Goal: Information Seeking & Learning: Learn about a topic

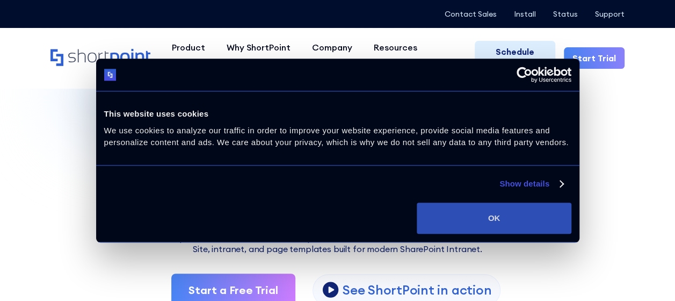
click at [500, 219] on button "OK" at bounding box center [494, 217] width 154 height 31
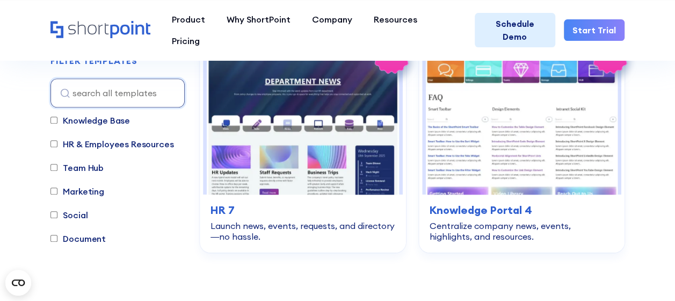
scroll to position [4832, 0]
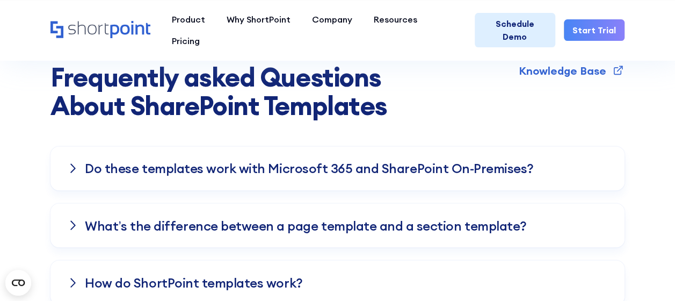
click at [78, 164] on div at bounding box center [73, 168] width 11 height 9
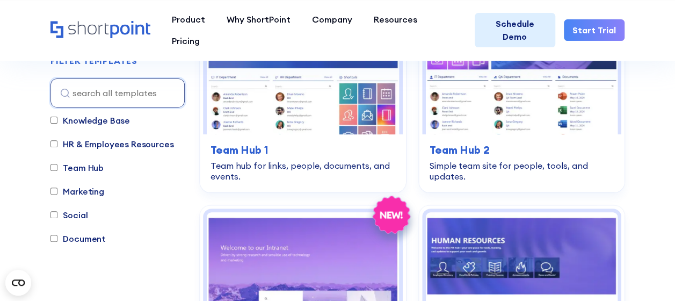
scroll to position [2255, 0]
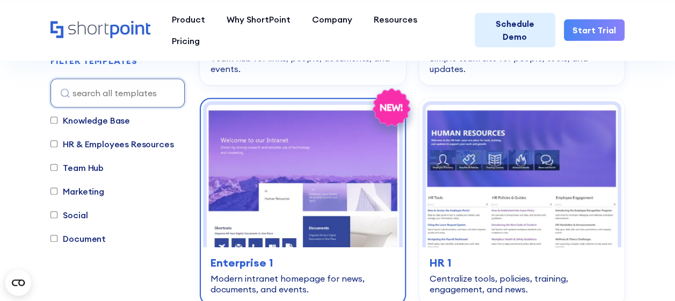
click at [343, 137] on img at bounding box center [303, 176] width 192 height 142
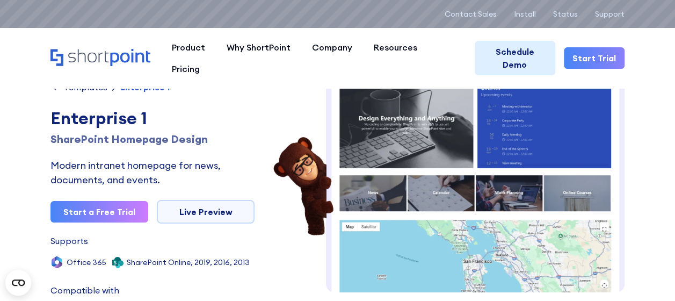
scroll to position [369, 0]
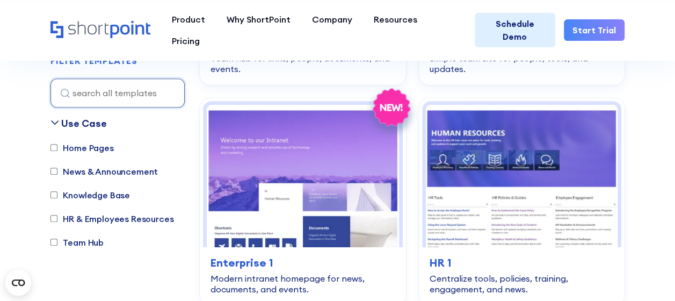
click at [55, 144] on input "Home Pages" at bounding box center [53, 147] width 7 height 7
checkbox input "true"
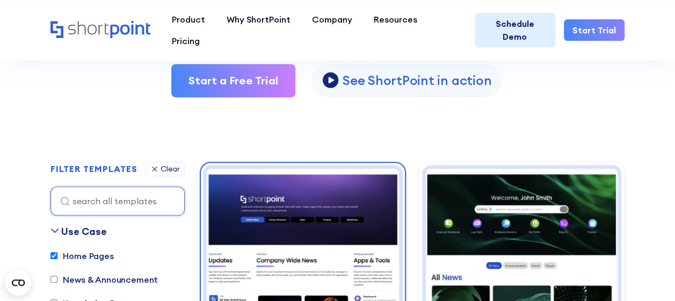
scroll to position [317, 0]
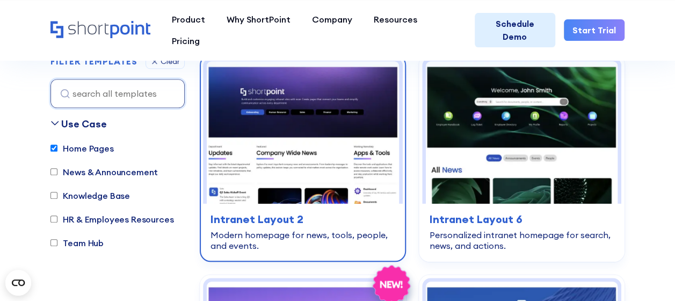
click at [306, 115] on img at bounding box center [303, 132] width 192 height 142
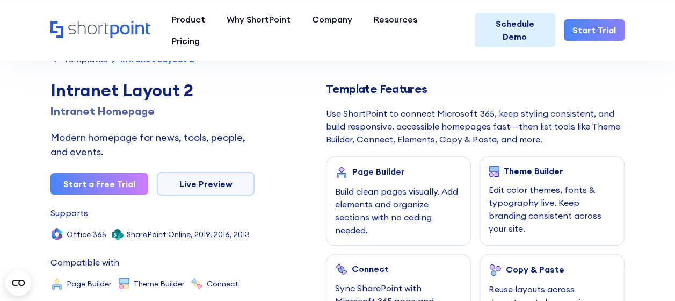
scroll to position [430, 0]
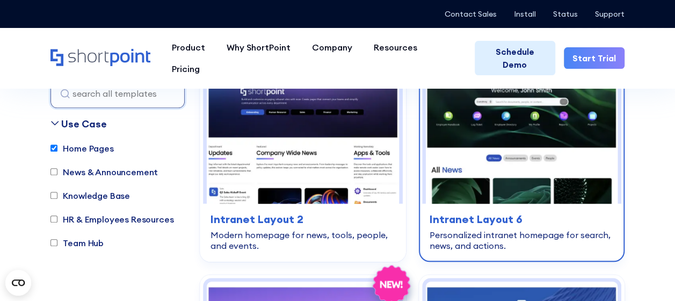
click at [587, 123] on img at bounding box center [522, 132] width 192 height 142
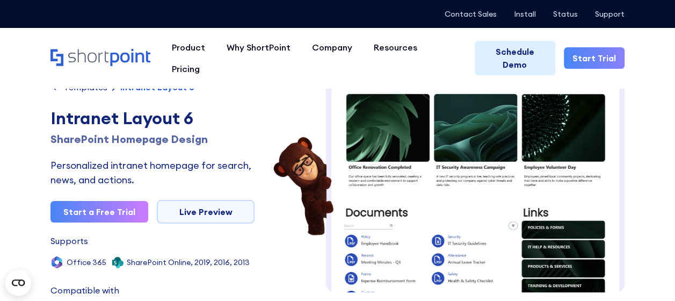
scroll to position [215, 0]
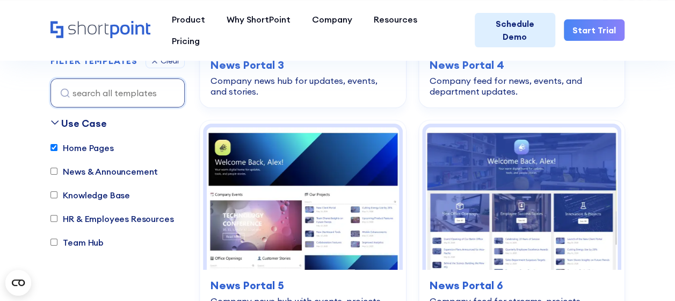
scroll to position [1927, 0]
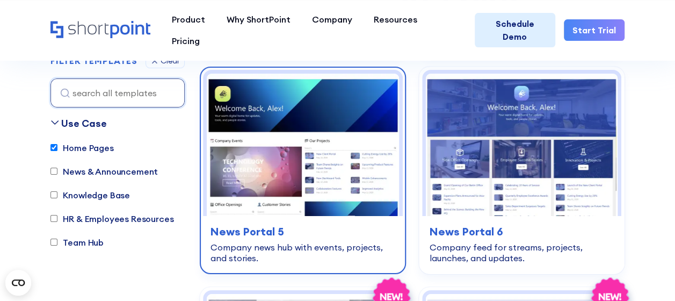
click at [299, 101] on img at bounding box center [303, 145] width 192 height 142
